Goal: Task Accomplishment & Management: Complete application form

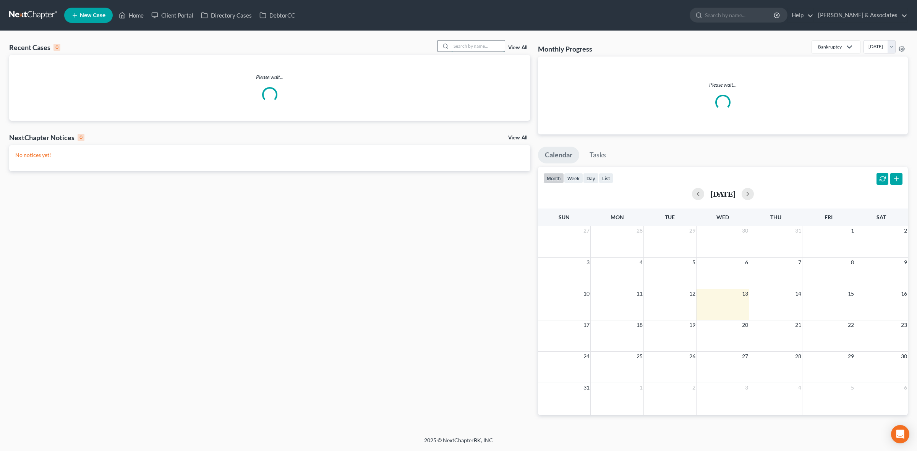
click at [465, 48] on input "search" at bounding box center [477, 46] width 53 height 11
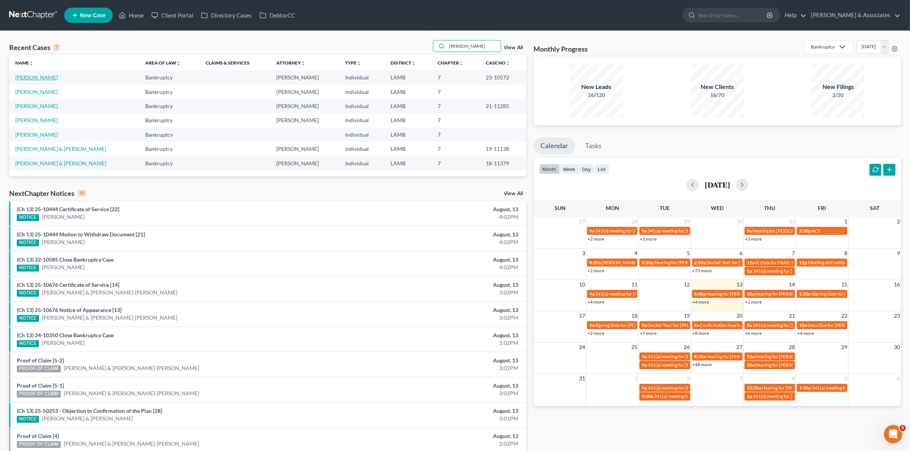
type input "watts"
click at [37, 79] on link "[PERSON_NAME]" at bounding box center [36, 77] width 42 height 6
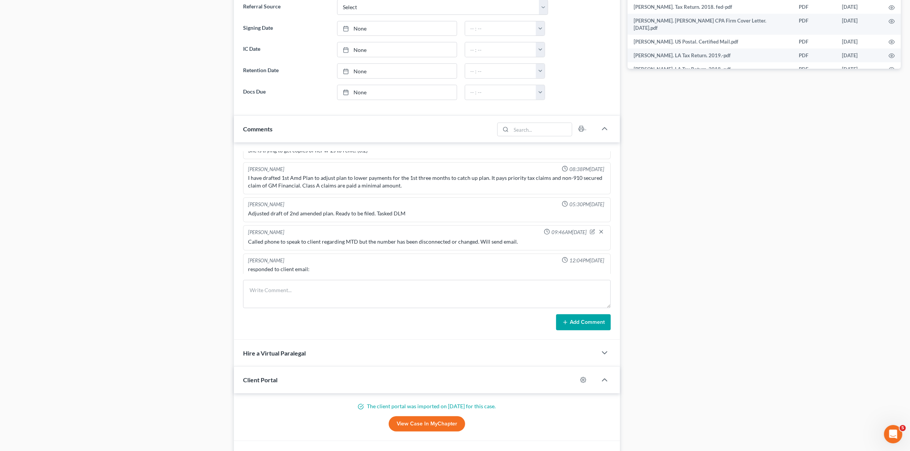
scroll to position [1062, 0]
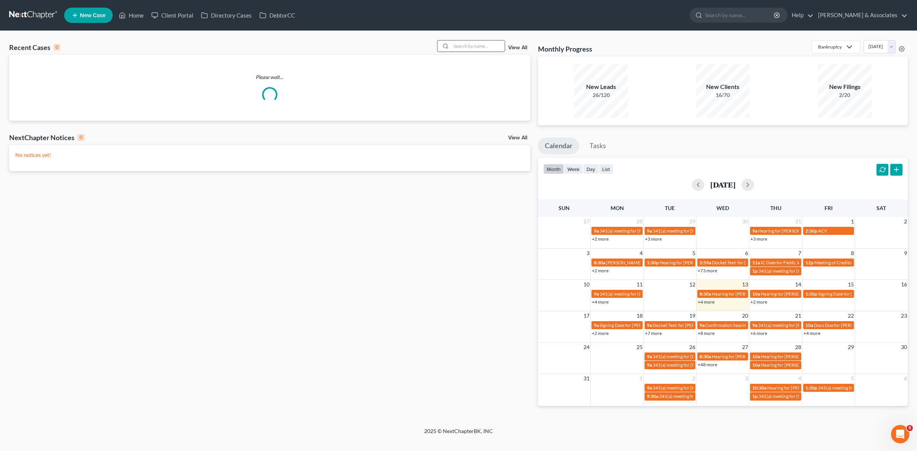
click at [480, 49] on input "search" at bounding box center [477, 46] width 53 height 11
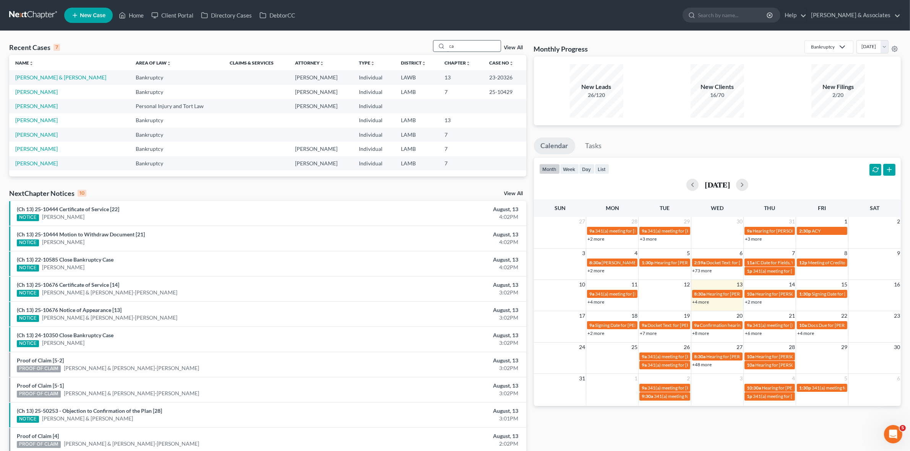
type input "c"
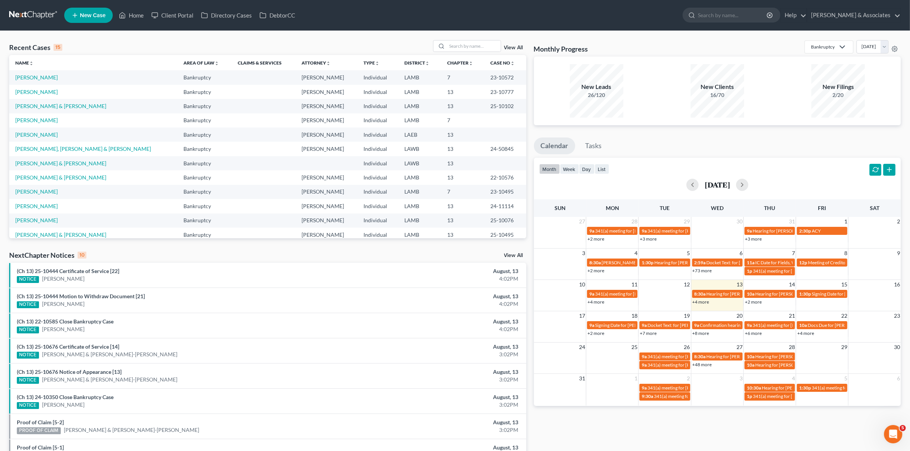
click at [599, 335] on link "+2 more" at bounding box center [595, 334] width 17 height 6
click at [613, 419] on div "Monthly Progress Bankruptcy Bankruptcy Business Formation and Planning Collecti…" at bounding box center [717, 283] width 374 height 487
click at [41, 173] on td "[PERSON_NAME] & [PERSON_NAME]" at bounding box center [93, 177] width 168 height 14
click at [41, 175] on link "[PERSON_NAME] & [PERSON_NAME]" at bounding box center [60, 177] width 91 height 6
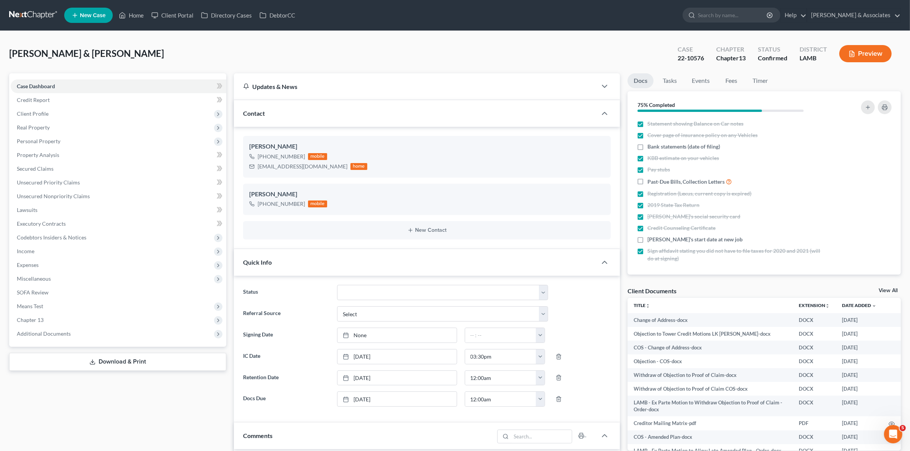
scroll to position [1179, 0]
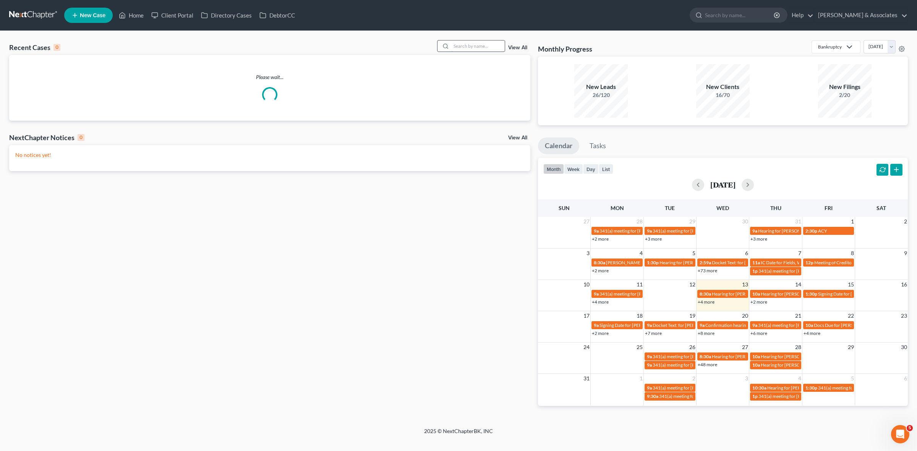
click at [476, 49] on input "search" at bounding box center [477, 46] width 53 height 11
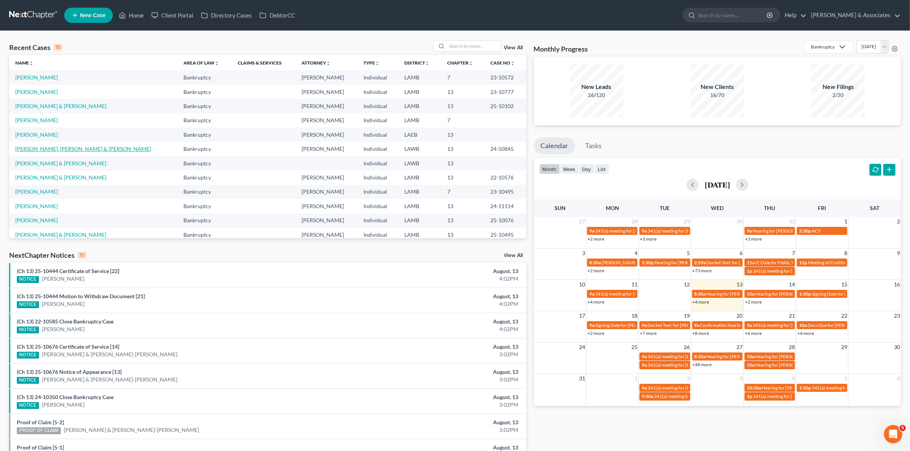
click at [68, 150] on link "[PERSON_NAME], [PERSON_NAME] & [PERSON_NAME]" at bounding box center [83, 149] width 136 height 6
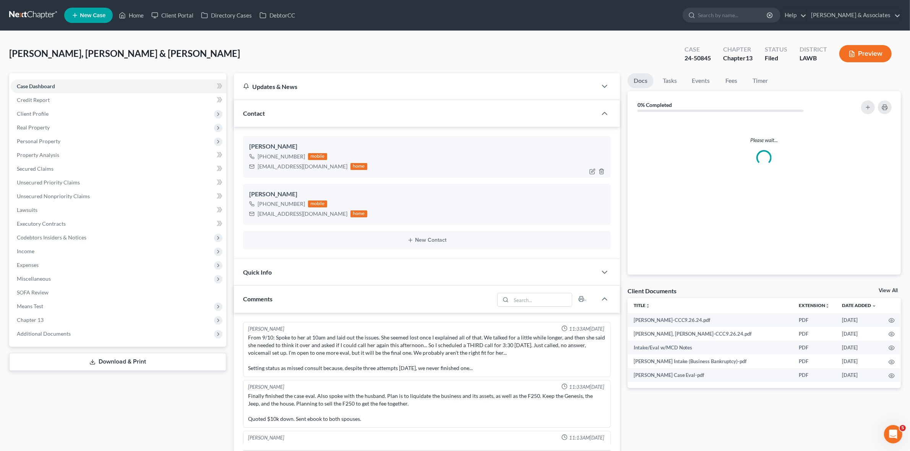
click at [286, 167] on div "sammphillipsss@gmail.com" at bounding box center [303, 167] width 90 height 8
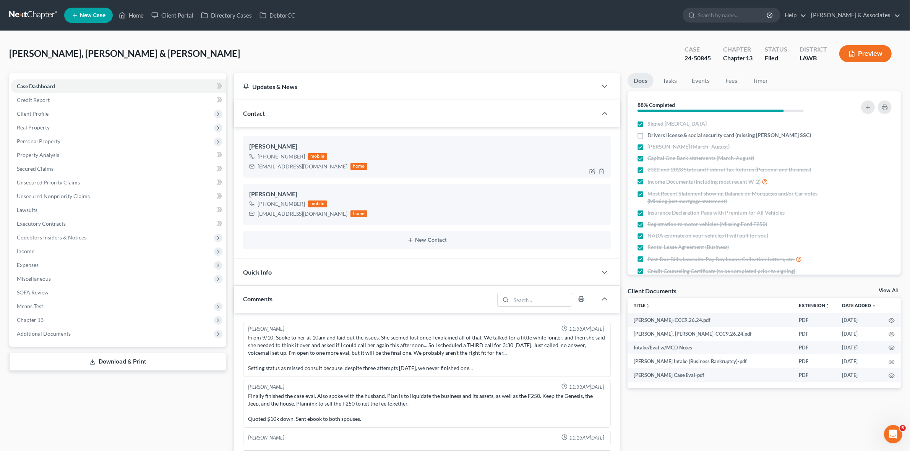
click at [286, 167] on div "sammphillipsss@gmail.com" at bounding box center [303, 167] width 90 height 8
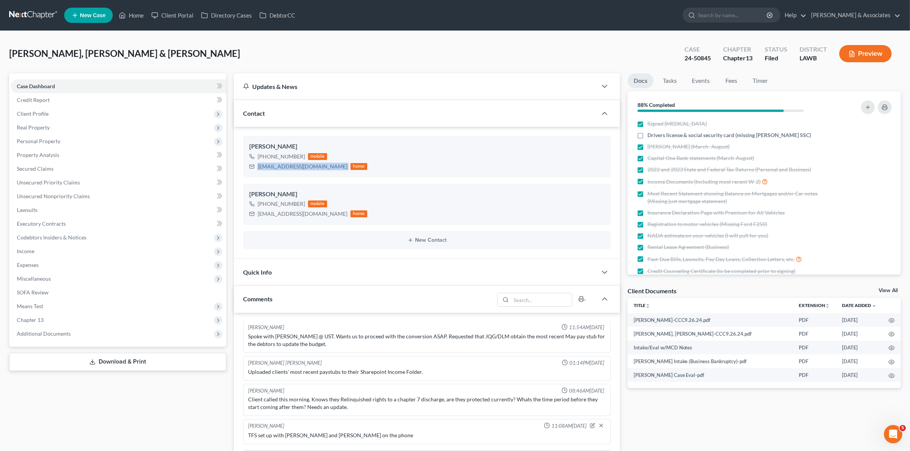
copy div "sammphillipsss@gmail.com"
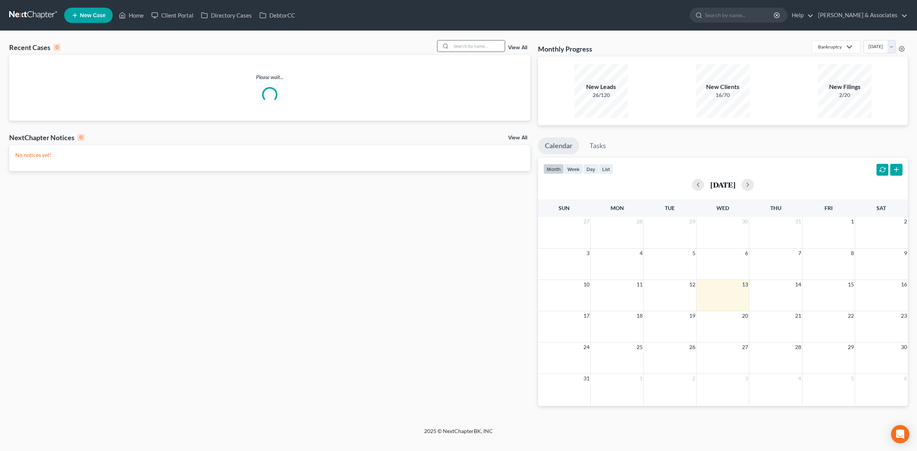
click at [471, 52] on input "search" at bounding box center [477, 46] width 53 height 11
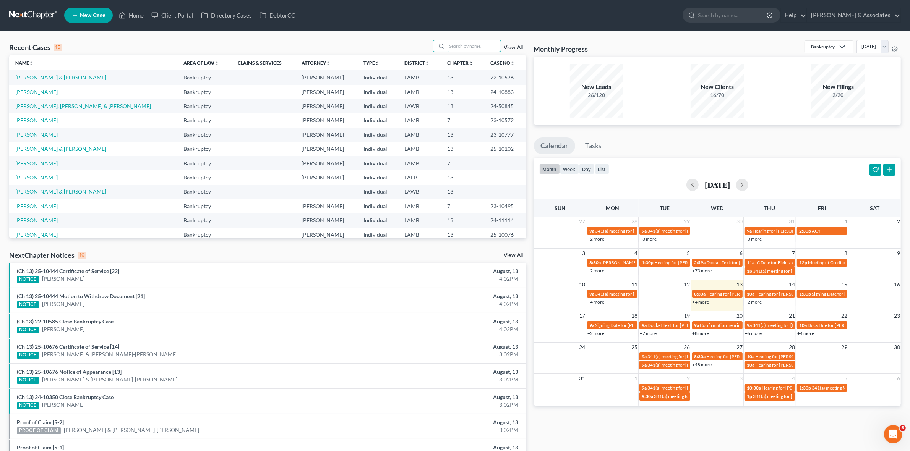
click at [815, 335] on div "+4 more" at bounding box center [822, 333] width 52 height 8
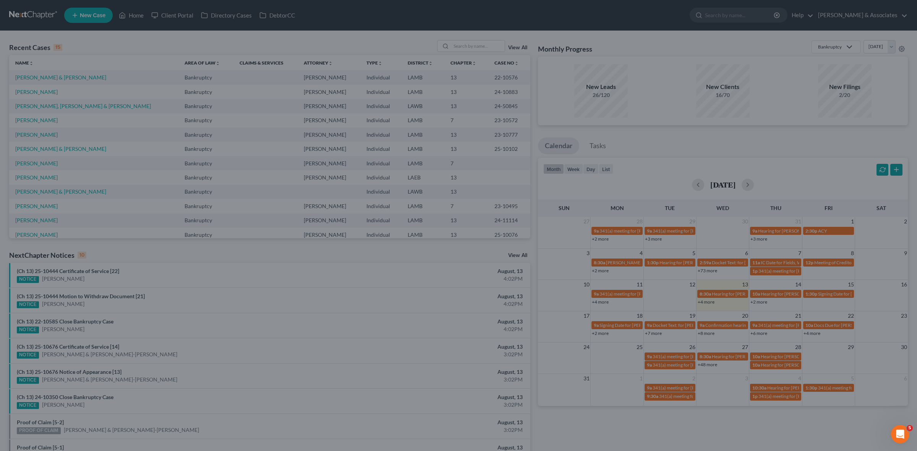
click at [813, 334] on div "New Event × Event Title * Date 8/22/2025 close Date 8/22/2025 Time 12:00 AM che…" at bounding box center [458, 225] width 917 height 451
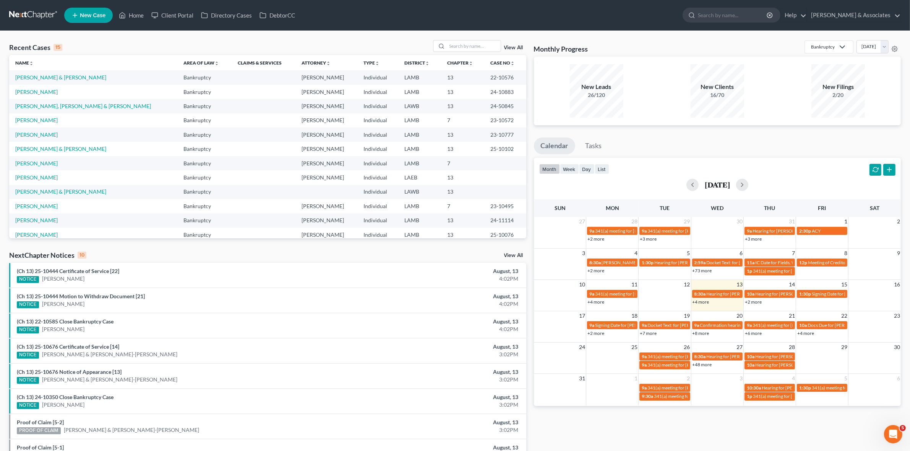
click at [812, 334] on link "+4 more" at bounding box center [805, 334] width 17 height 6
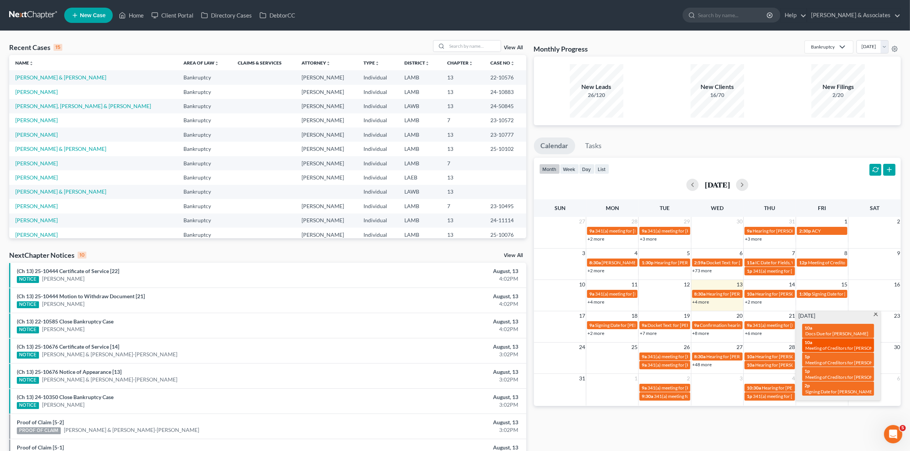
click at [832, 348] on span "Meeting of Creditors for [PERSON_NAME]" at bounding box center [847, 348] width 85 height 6
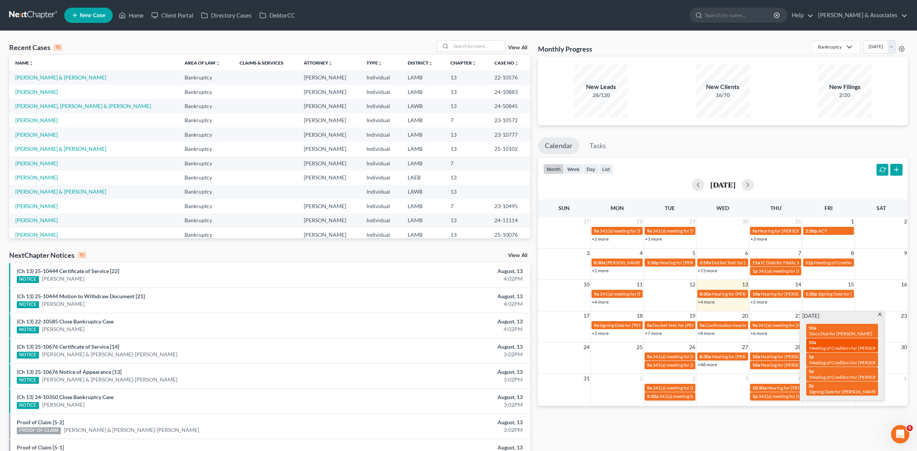
select select "Days"
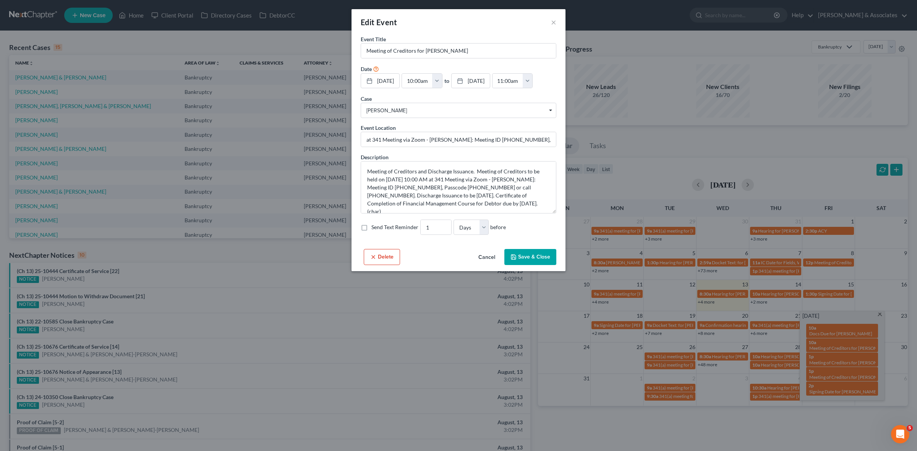
click at [556, 392] on div "Edit Event × Event Title * Meeting of Creditors for Michael Langlinais Date 8/2…" at bounding box center [458, 225] width 917 height 451
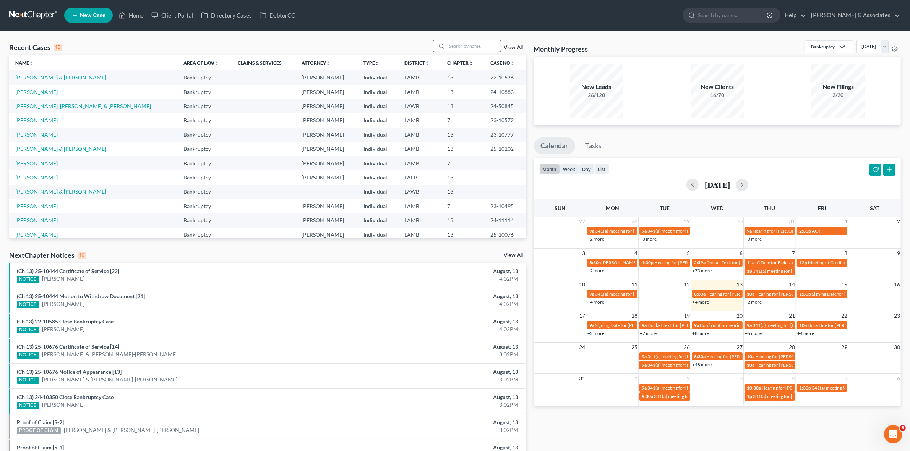
click at [455, 48] on input "search" at bounding box center [473, 46] width 53 height 11
click at [463, 49] on input "search" at bounding box center [473, 46] width 53 height 11
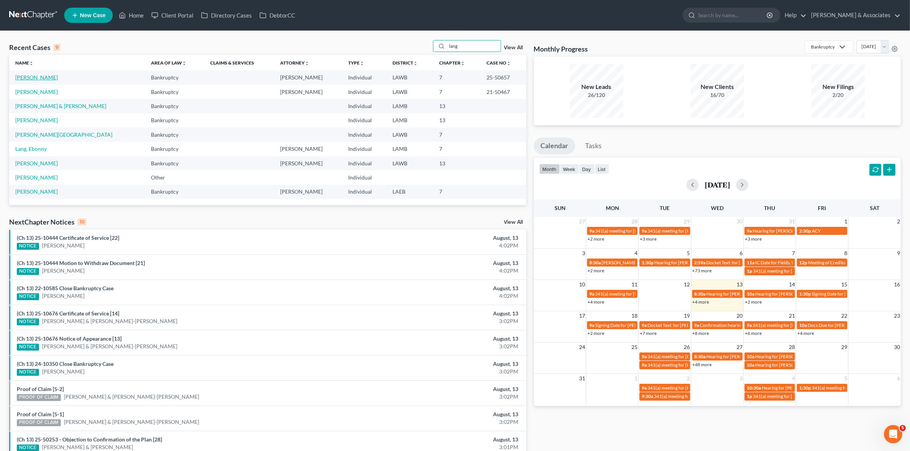
type input "lang"
click at [41, 78] on link "Langlinais, Michael" at bounding box center [36, 77] width 42 height 6
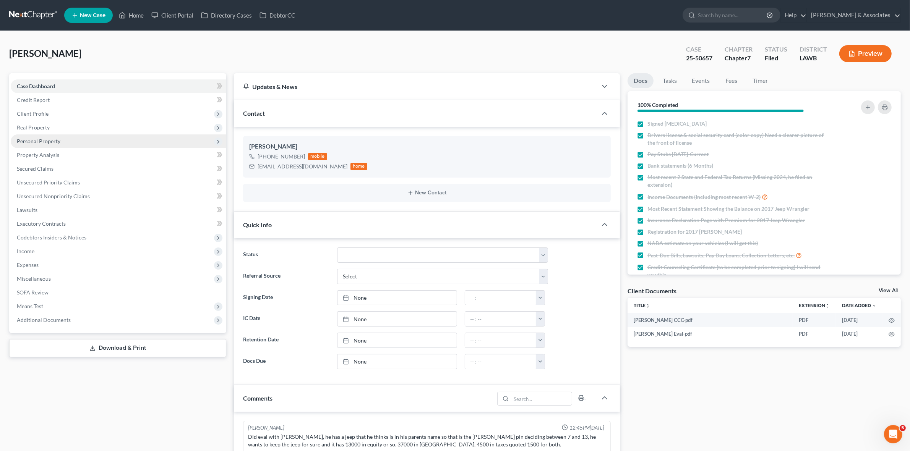
scroll to position [926, 0]
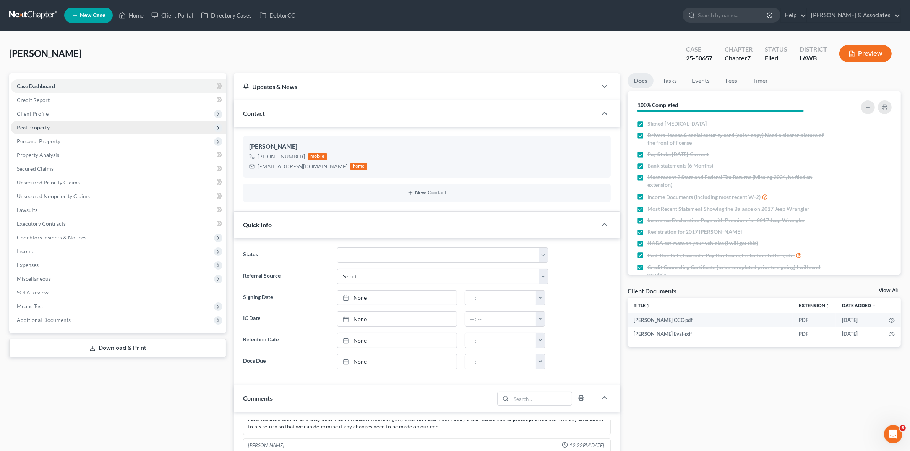
click at [89, 131] on span "Real Property" at bounding box center [119, 128] width 216 height 14
click at [84, 121] on span "Real Property" at bounding box center [119, 128] width 216 height 14
click at [83, 114] on span "Client Profile" at bounding box center [119, 114] width 216 height 14
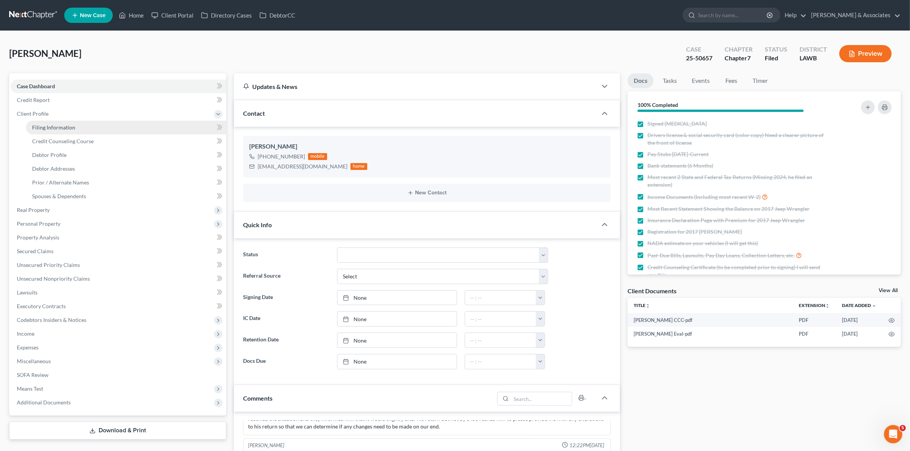
click at [83, 125] on link "Filing Information" at bounding box center [126, 128] width 200 height 14
select select "1"
select select "0"
select select "19"
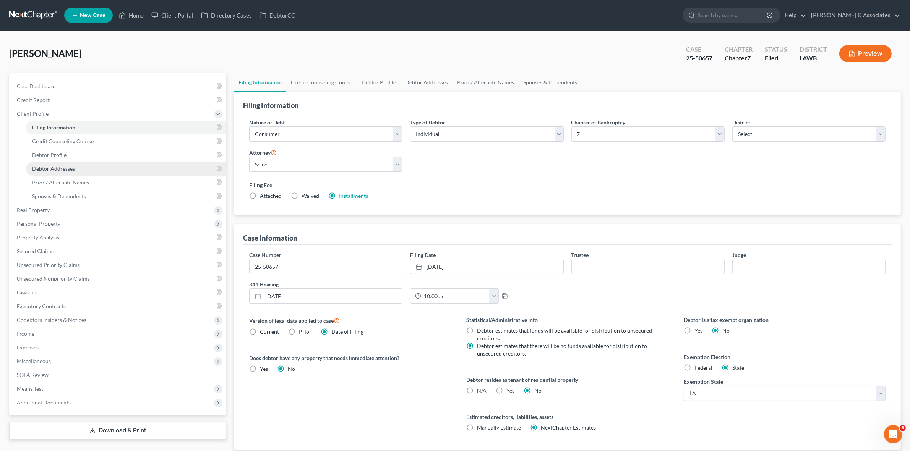
click at [113, 163] on link "Debtor Addresses" at bounding box center [126, 169] width 200 height 14
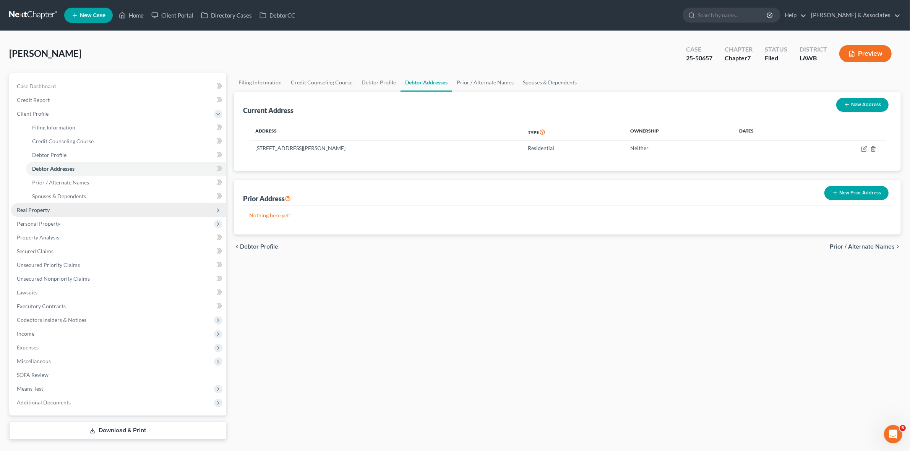
click at [104, 213] on span "Real Property" at bounding box center [119, 210] width 216 height 14
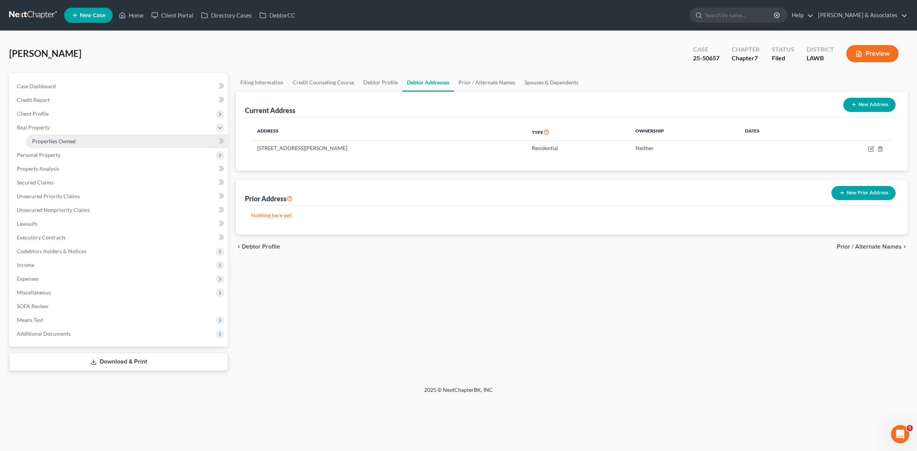
click at [94, 141] on link "Properties Owned" at bounding box center [127, 142] width 202 height 14
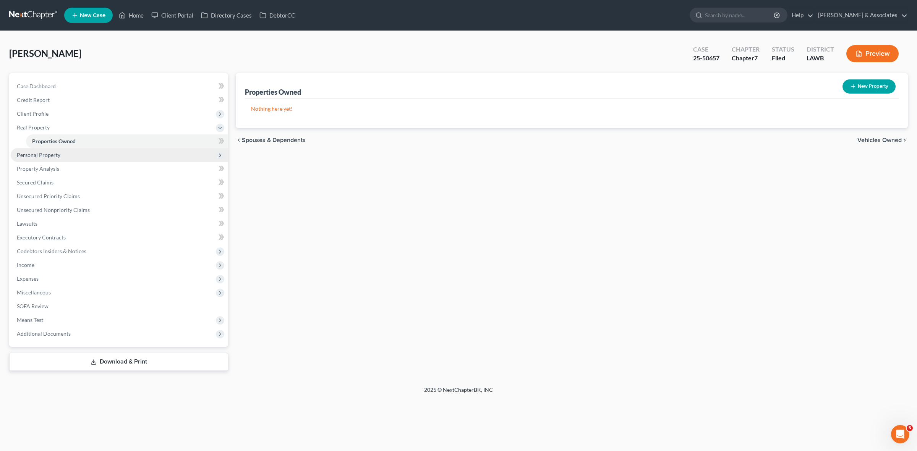
click at [98, 157] on span "Personal Property" at bounding box center [119, 155] width 217 height 14
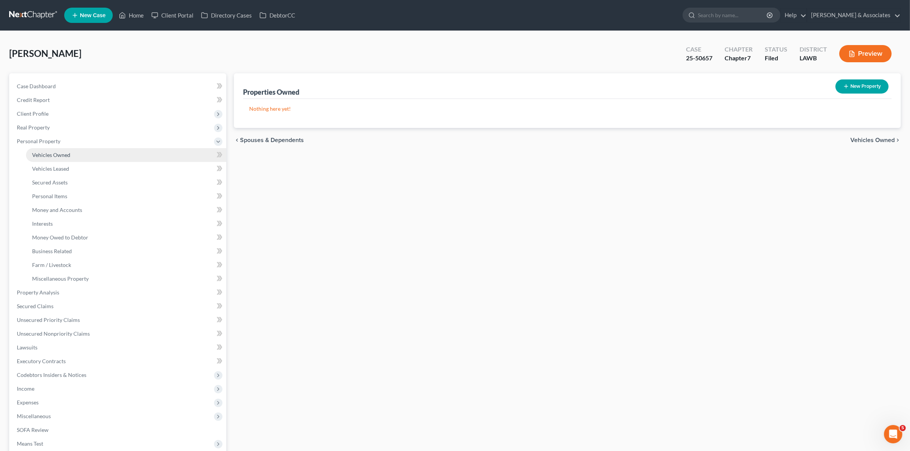
click at [92, 150] on link "Vehicles Owned" at bounding box center [126, 155] width 200 height 14
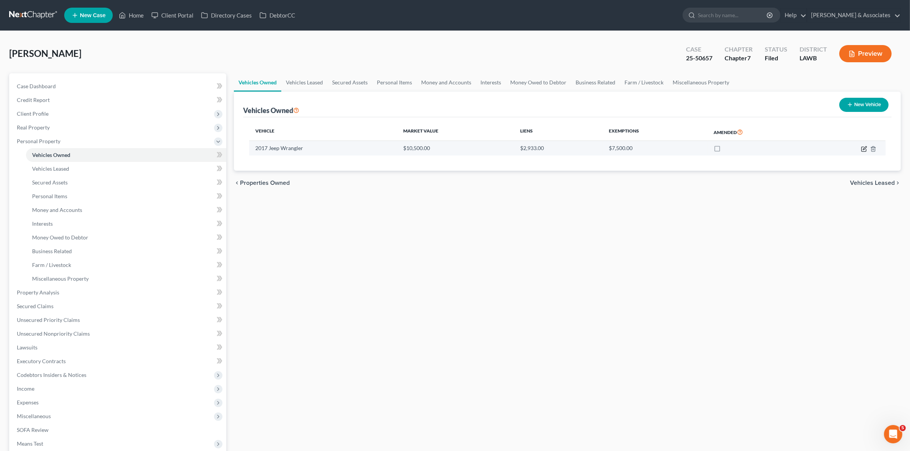
click at [866, 147] on icon "button" at bounding box center [864, 149] width 6 height 6
select select "0"
select select "9"
select select "3"
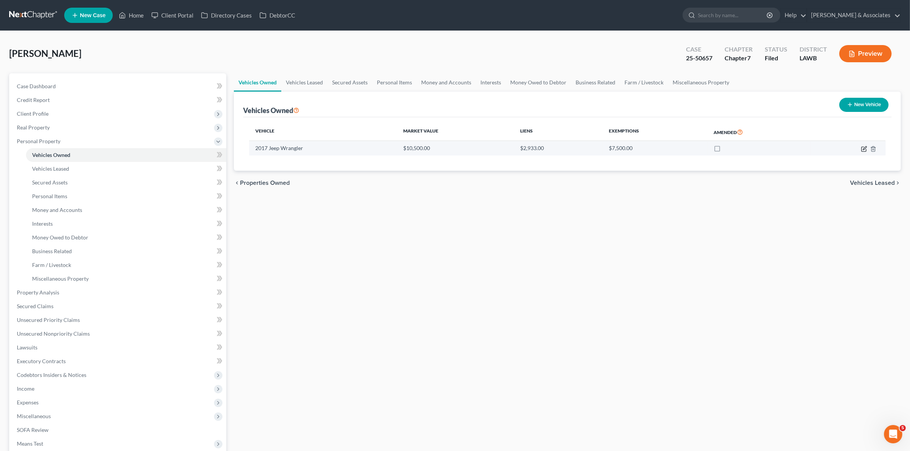
select select "45"
select select "3"
select select "0"
select select "2"
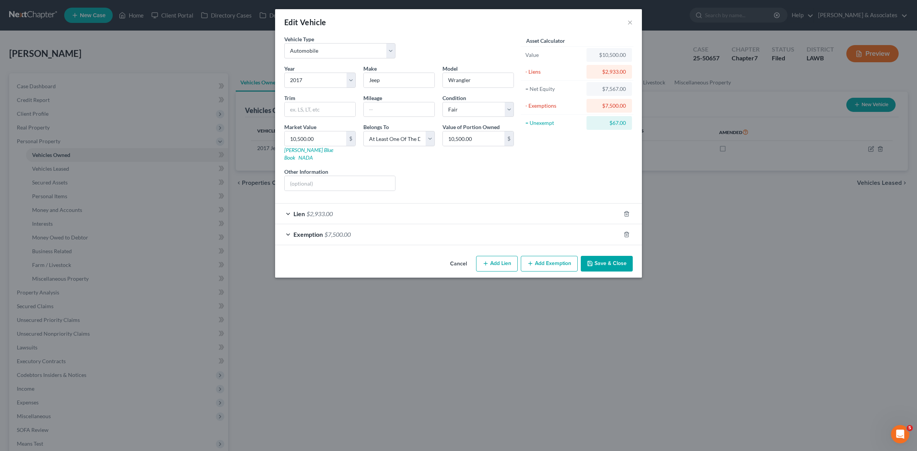
click at [449, 209] on div "Lien $2,933.00" at bounding box center [447, 214] width 345 height 20
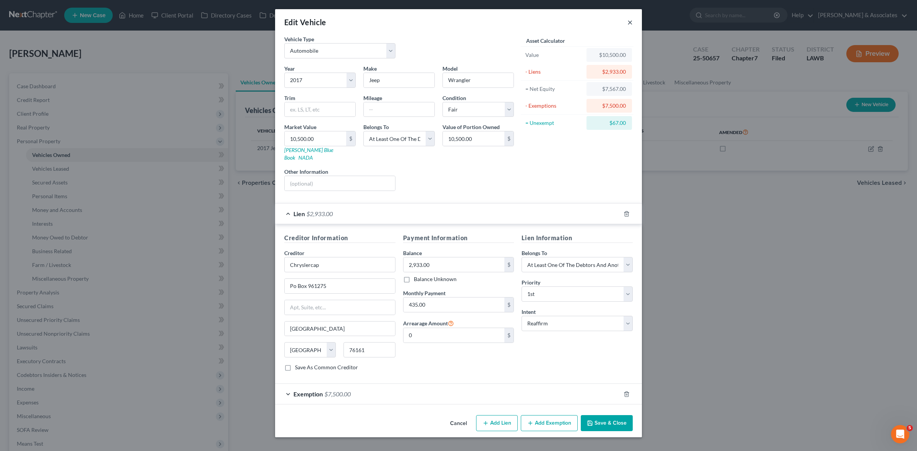
click at [627, 23] on button "×" at bounding box center [629, 22] width 5 height 9
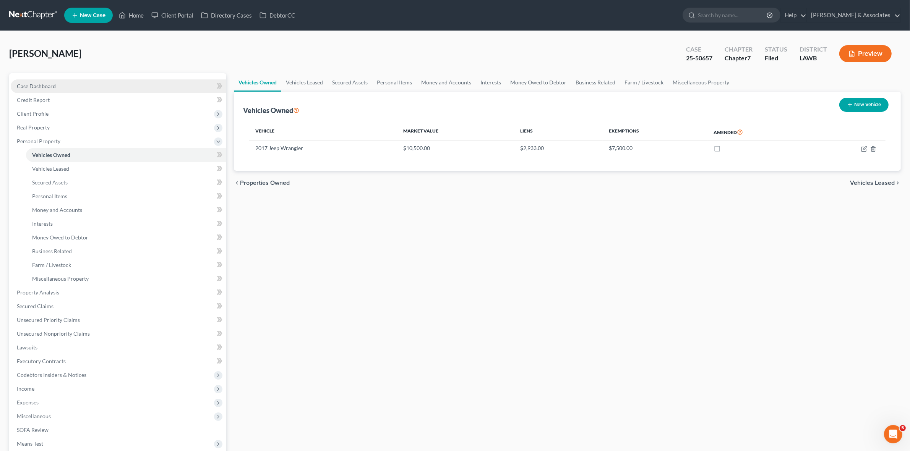
click at [153, 89] on link "Case Dashboard" at bounding box center [119, 86] width 216 height 14
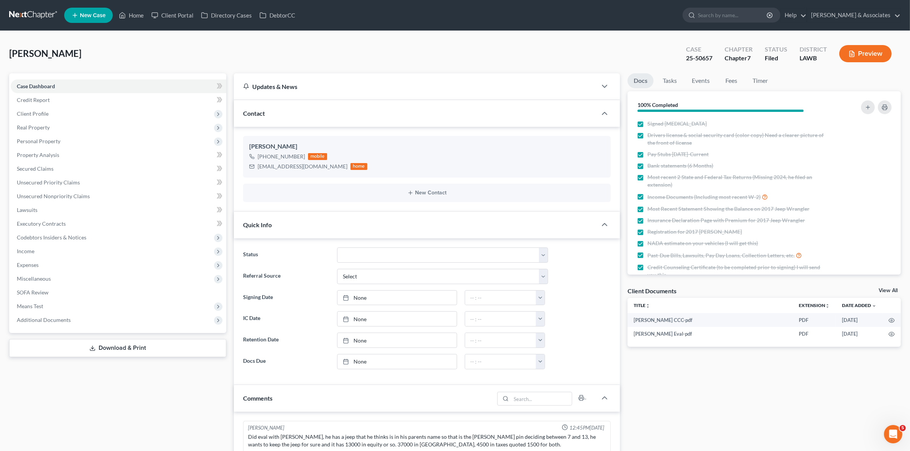
scroll to position [926, 0]
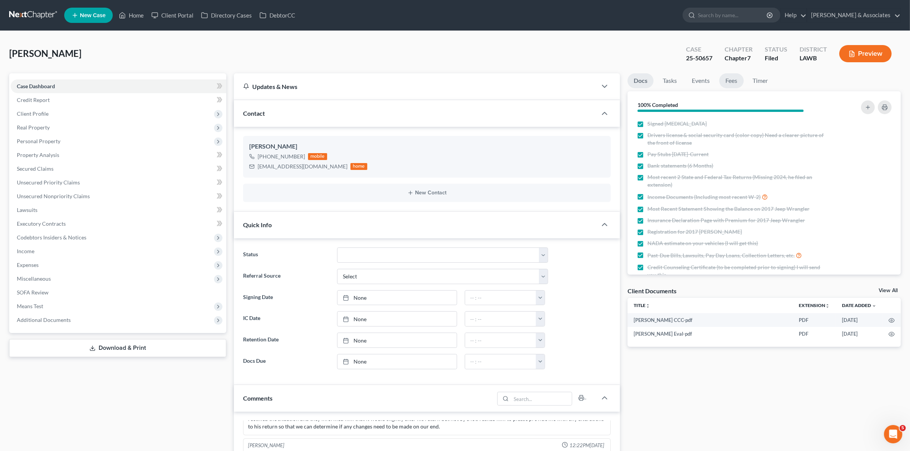
click at [734, 81] on link "Fees" at bounding box center [731, 80] width 24 height 15
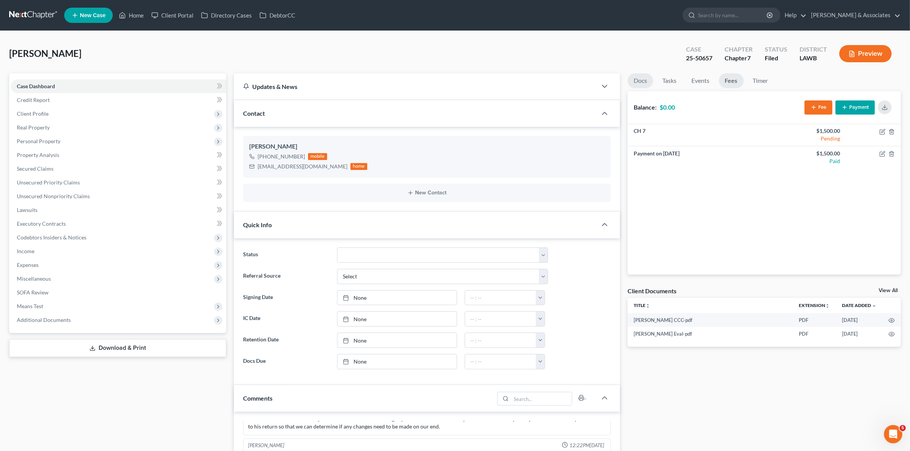
click at [645, 81] on link "Docs" at bounding box center [640, 80] width 26 height 15
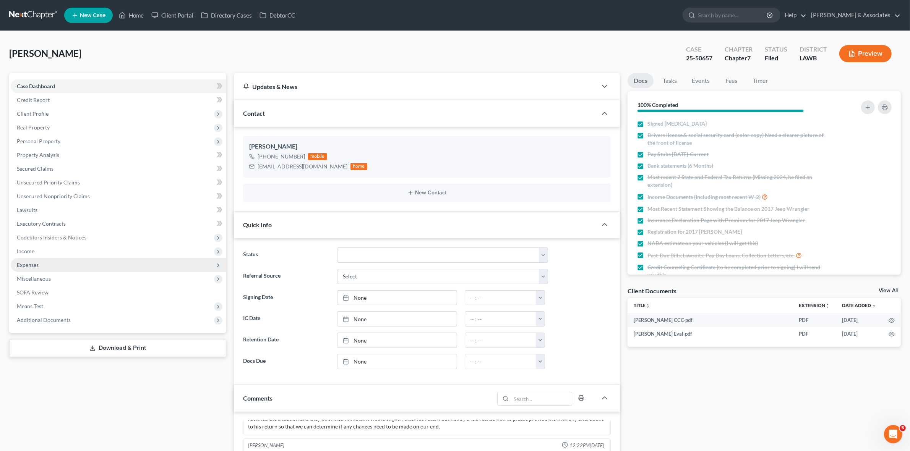
click at [161, 267] on span "Expenses" at bounding box center [119, 265] width 216 height 14
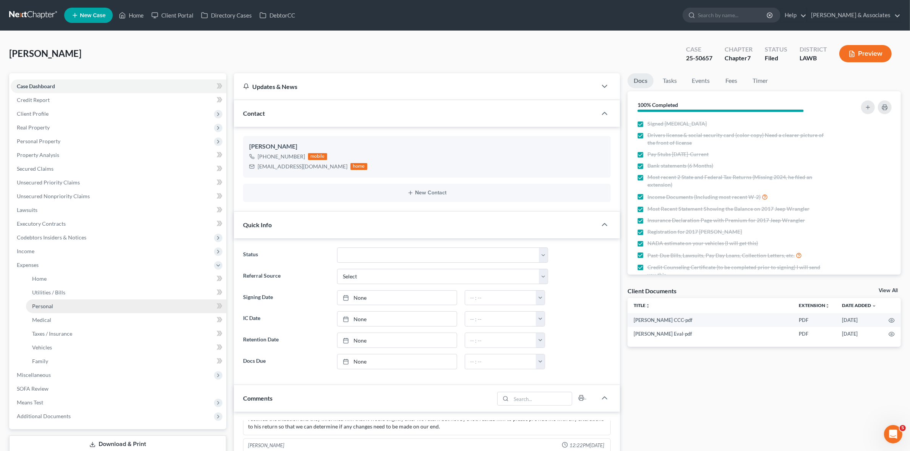
click at [163, 301] on link "Personal" at bounding box center [126, 307] width 200 height 14
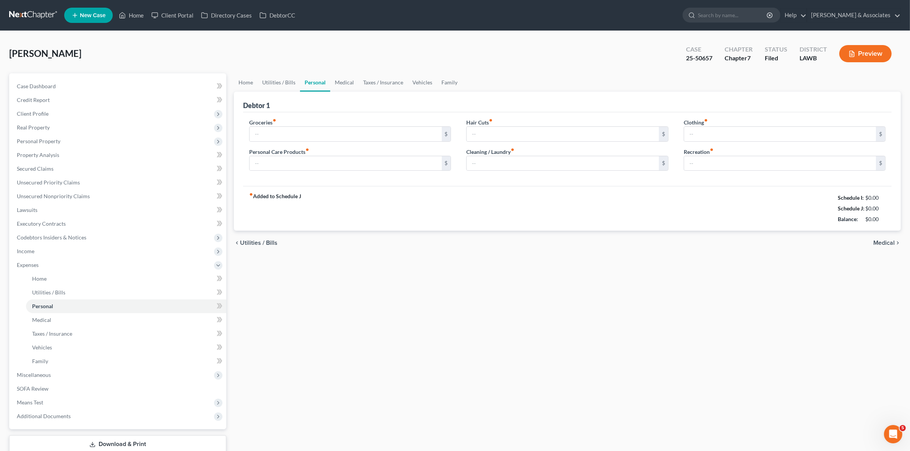
type input "542.00"
type input "50.00"
type input "0.00"
type input "20.00"
type input "93.00"
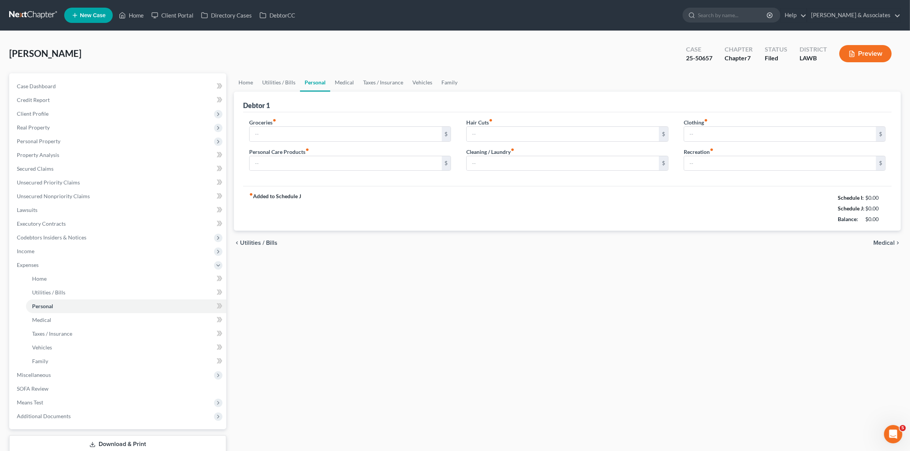
type input "134.00"
click at [725, 308] on div "Home Utilities / Bills Personal Medical Taxes / Insurance Vehicles Family Debto…" at bounding box center [567, 263] width 674 height 380
click at [162, 87] on link "Case Dashboard" at bounding box center [119, 86] width 216 height 14
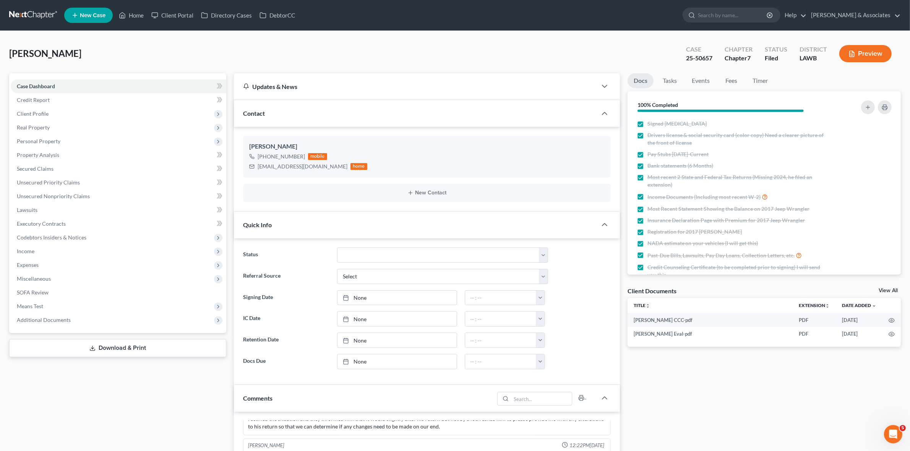
scroll to position [287, 0]
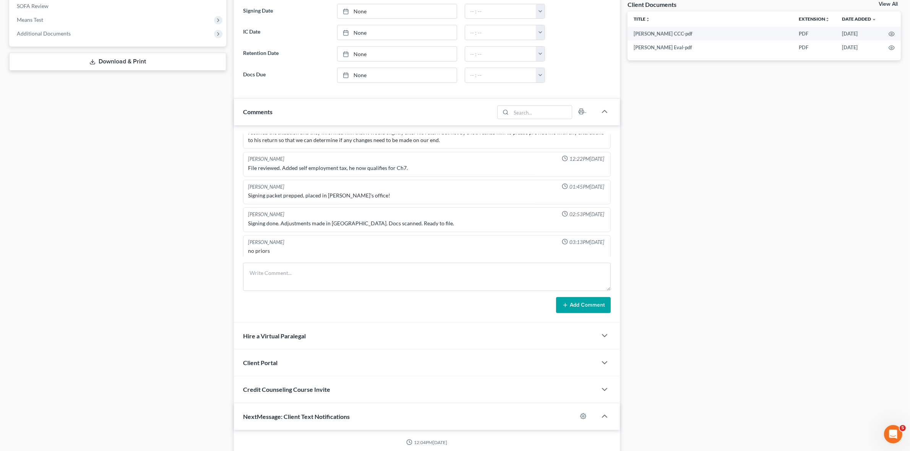
click at [724, 344] on div "Docs Tasks Events Fees Timer 100% Completed Nothing here yet! Signed Retainer D…" at bounding box center [764, 180] width 281 height 786
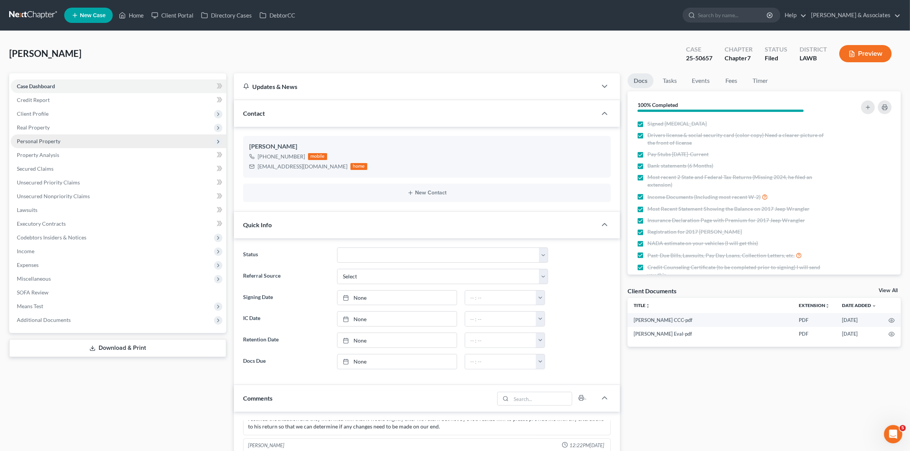
click at [50, 141] on span "Personal Property" at bounding box center [39, 141] width 44 height 6
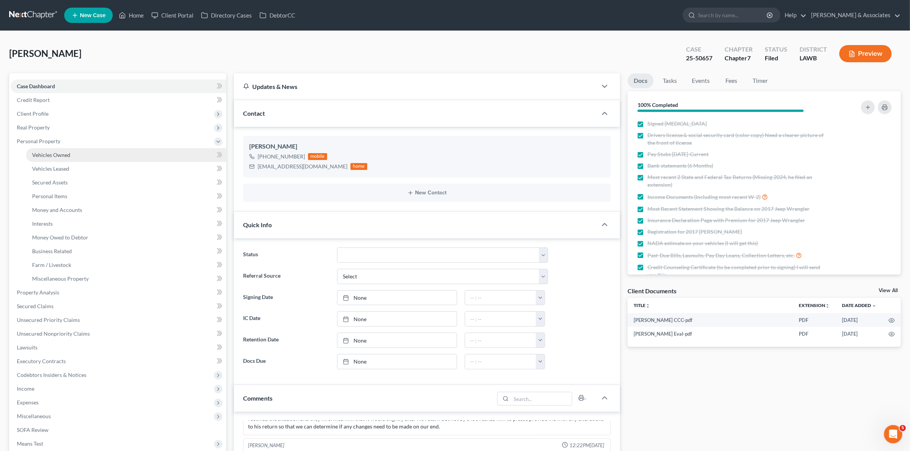
click at [76, 156] on link "Vehicles Owned" at bounding box center [126, 155] width 200 height 14
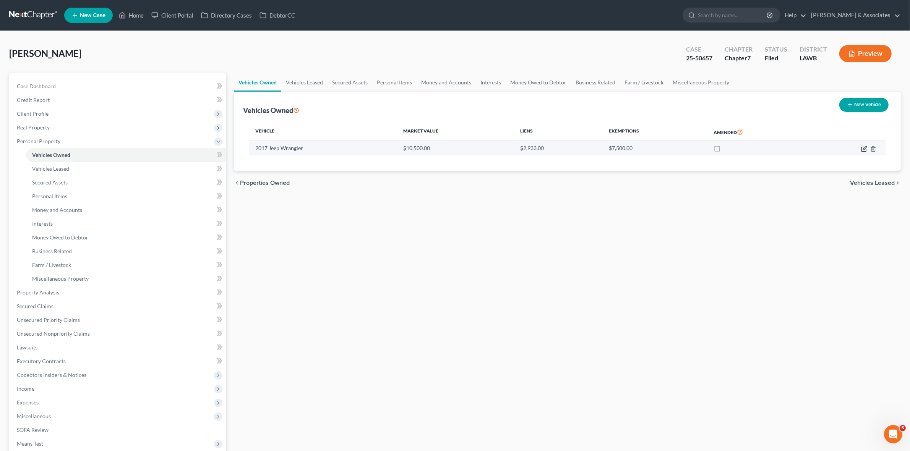
click at [861, 148] on icon "button" at bounding box center [864, 149] width 6 height 6
select select "0"
select select "9"
select select "3"
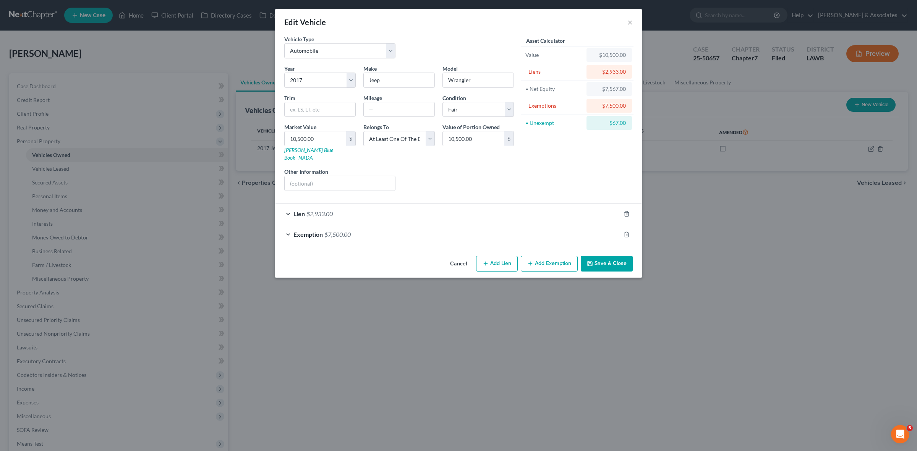
click at [462, 259] on button "Cancel" at bounding box center [458, 264] width 29 height 15
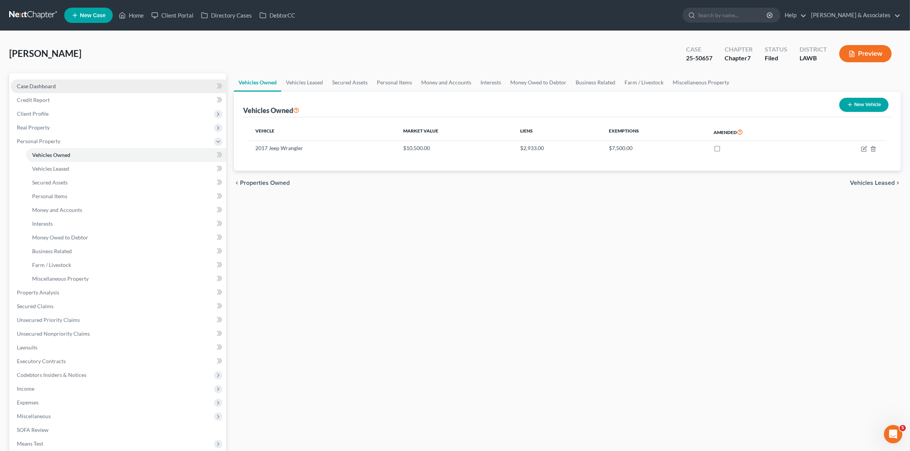
click at [148, 87] on link "Case Dashboard" at bounding box center [119, 86] width 216 height 14
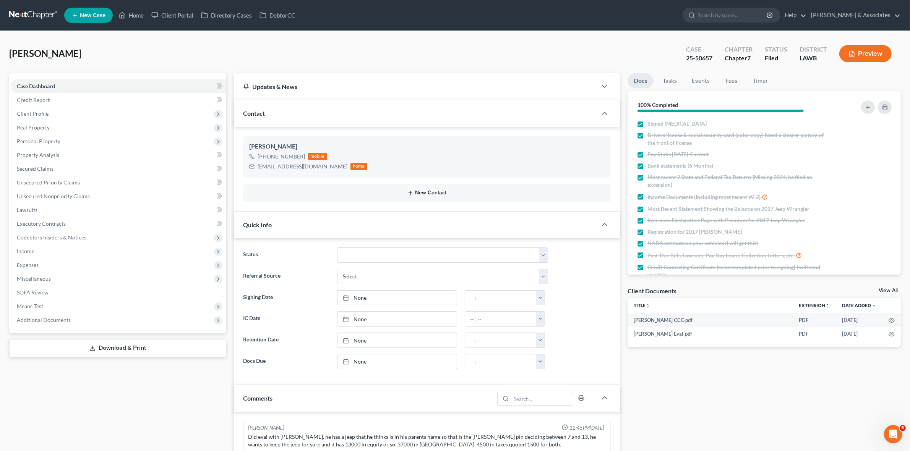
scroll to position [926, 0]
